Goal: Information Seeking & Learning: Learn about a topic

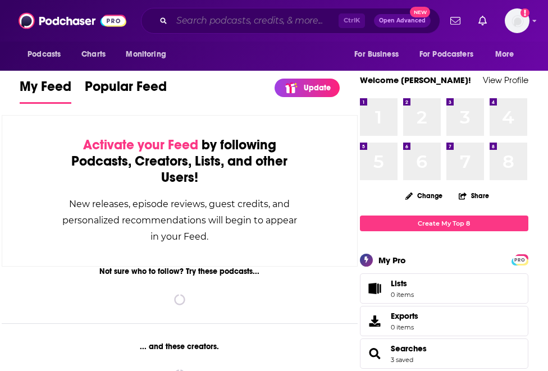
click at [213, 17] on input "Search podcasts, credits, & more..." at bounding box center [255, 21] width 167 height 18
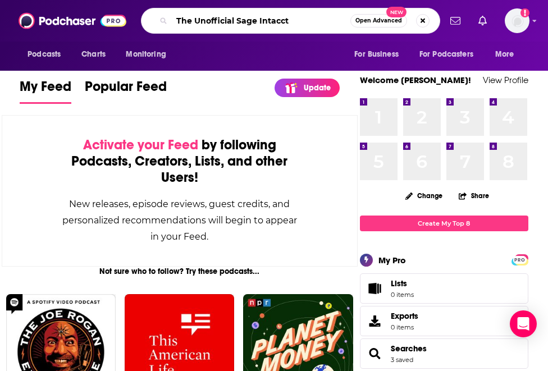
type input "The Unofficial Sage Intacct"
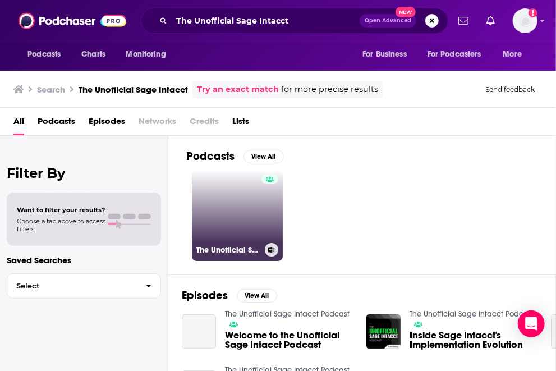
click at [244, 234] on link "The Unofficial Sage Intacct Podcast" at bounding box center [237, 215] width 91 height 91
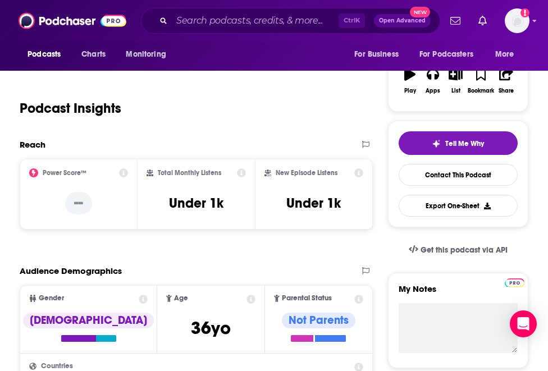
scroll to position [168, 0]
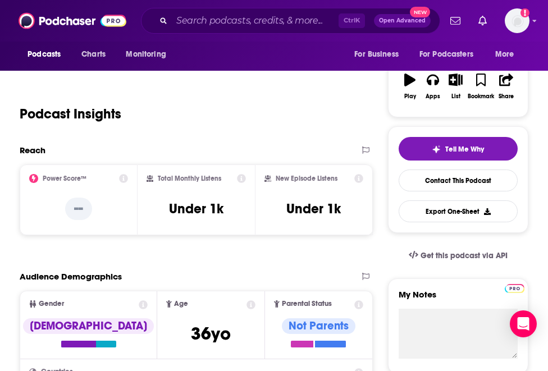
click at [80, 209] on p "--" at bounding box center [78, 209] width 27 height 22
click at [118, 180] on div "Power Score™" at bounding box center [78, 178] width 99 height 9
click at [122, 180] on icon at bounding box center [123, 178] width 9 height 9
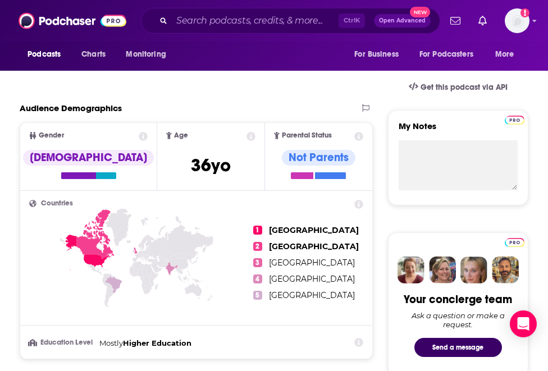
scroll to position [333, 0]
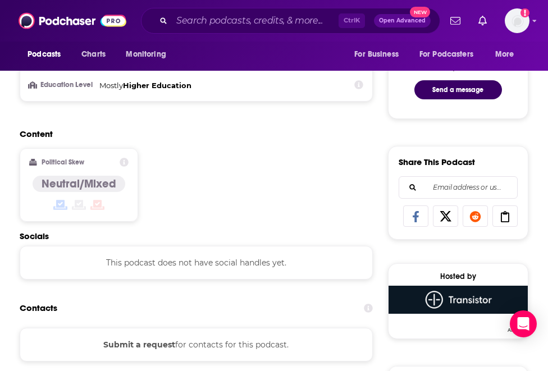
scroll to position [595, 0]
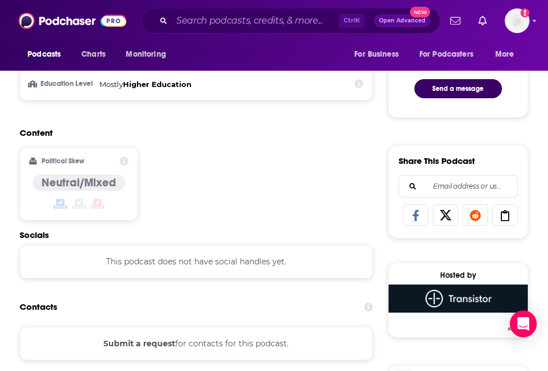
click at [328, 212] on div "Content Political Skew Neutral/Mixed" at bounding box center [196, 178] width 353 height 102
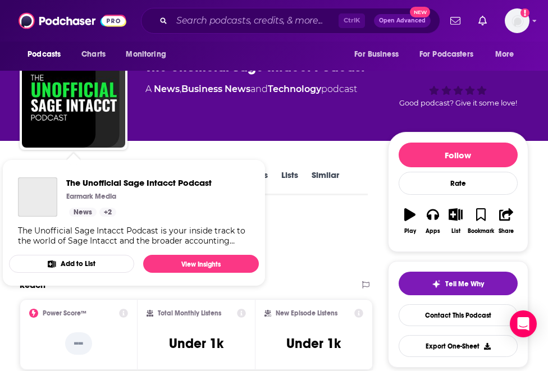
scroll to position [0, 0]
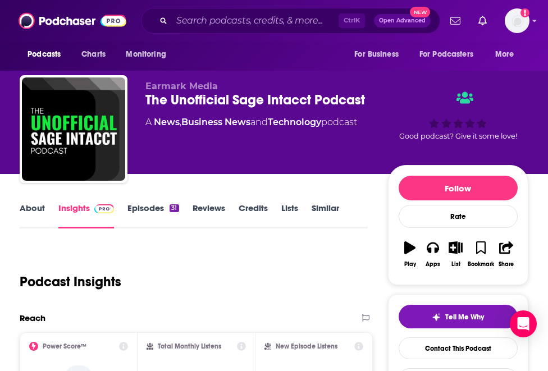
click at [226, 94] on div "The Unofficial Sage Intacct Podcast" at bounding box center [266, 100] width 243 height 17
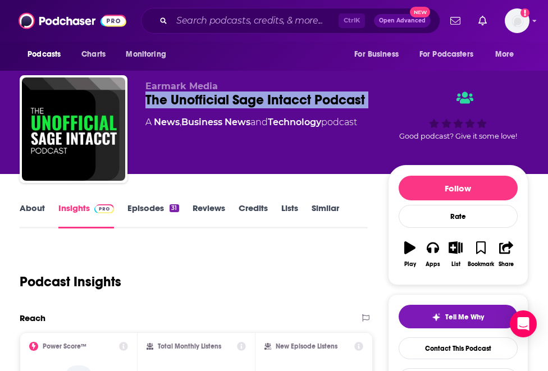
click at [226, 94] on div "The Unofficial Sage Intacct Podcast" at bounding box center [266, 100] width 243 height 17
copy div "The Unofficial Sage Intacct Podcast"
